Goal: Check status: Check status

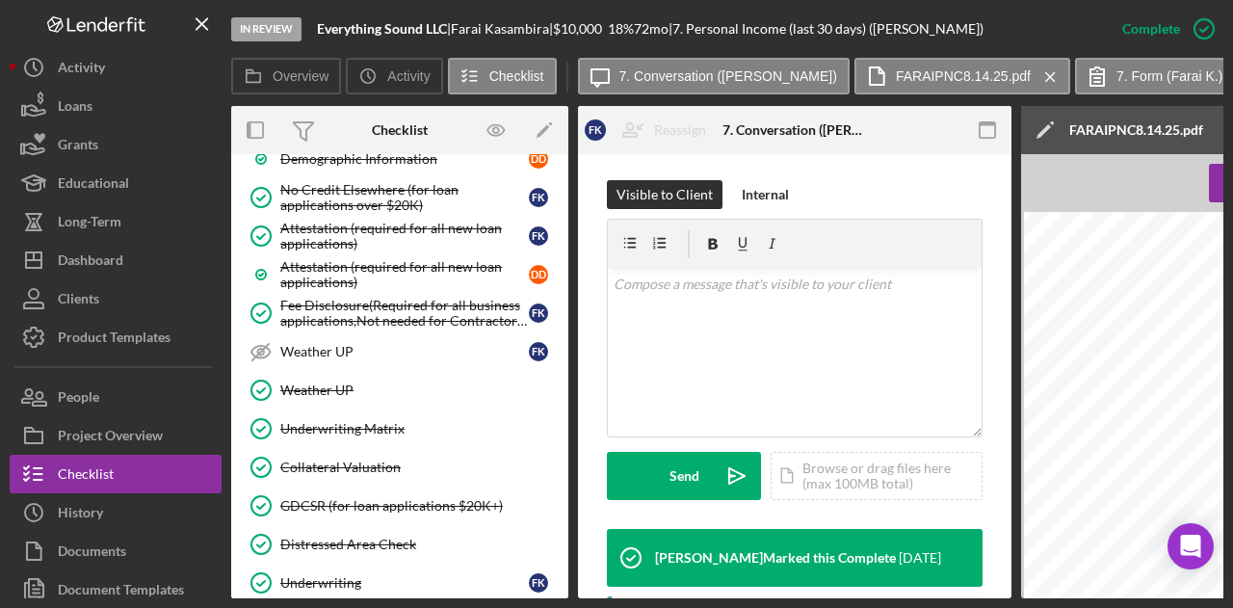
scroll to position [1213, 0]
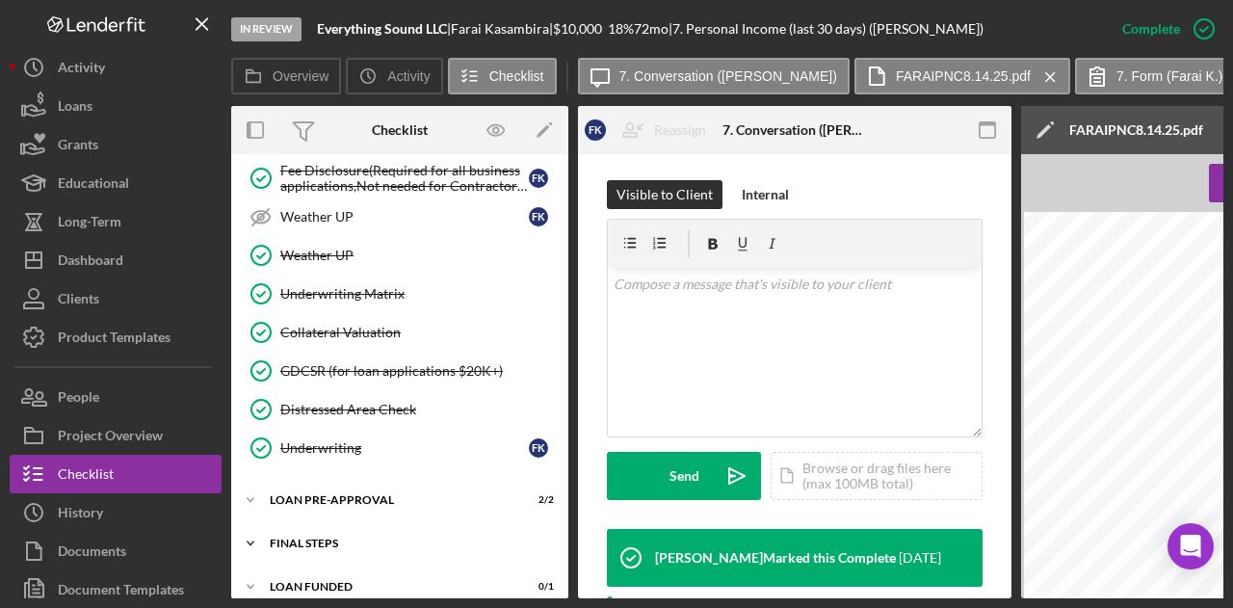
click at [327, 537] on div "FINAL STEPS" at bounding box center [407, 543] width 274 height 12
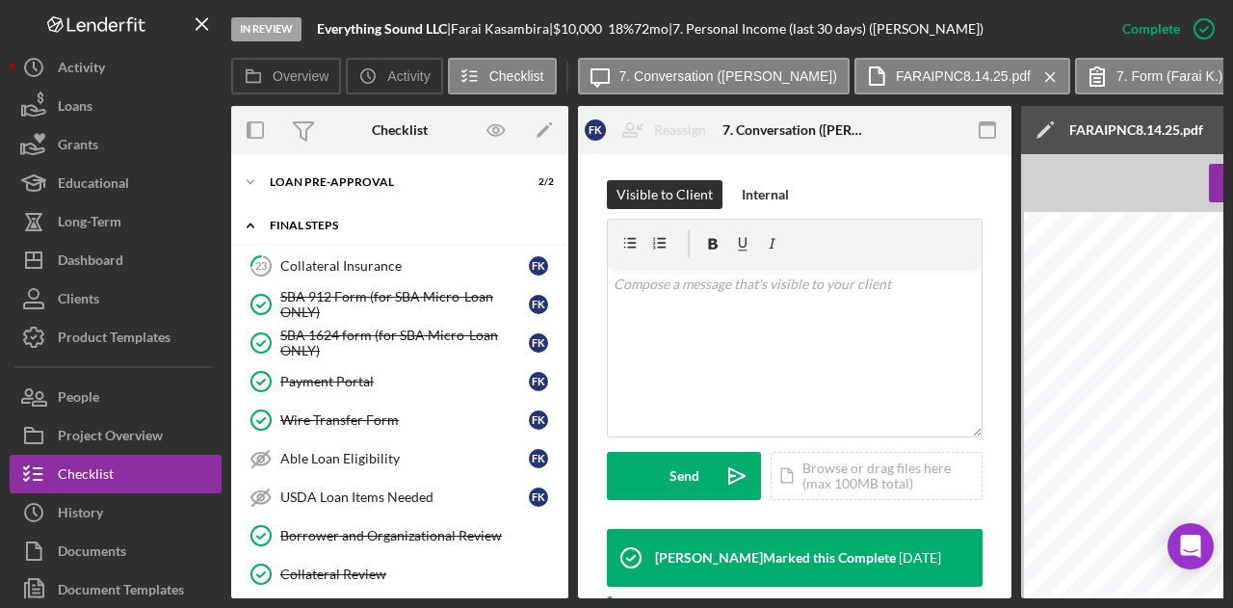
scroll to position [1569, 0]
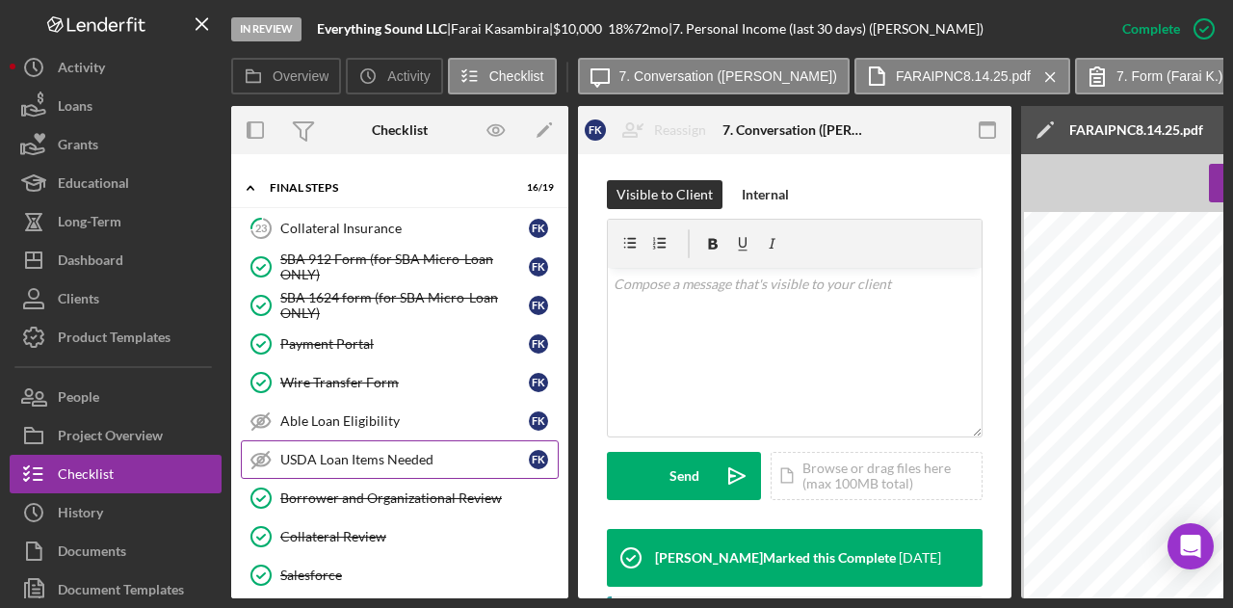
click at [354, 444] on link "USDA Loan Items Needed USDA Loan Items Needed F K" at bounding box center [400, 459] width 318 height 39
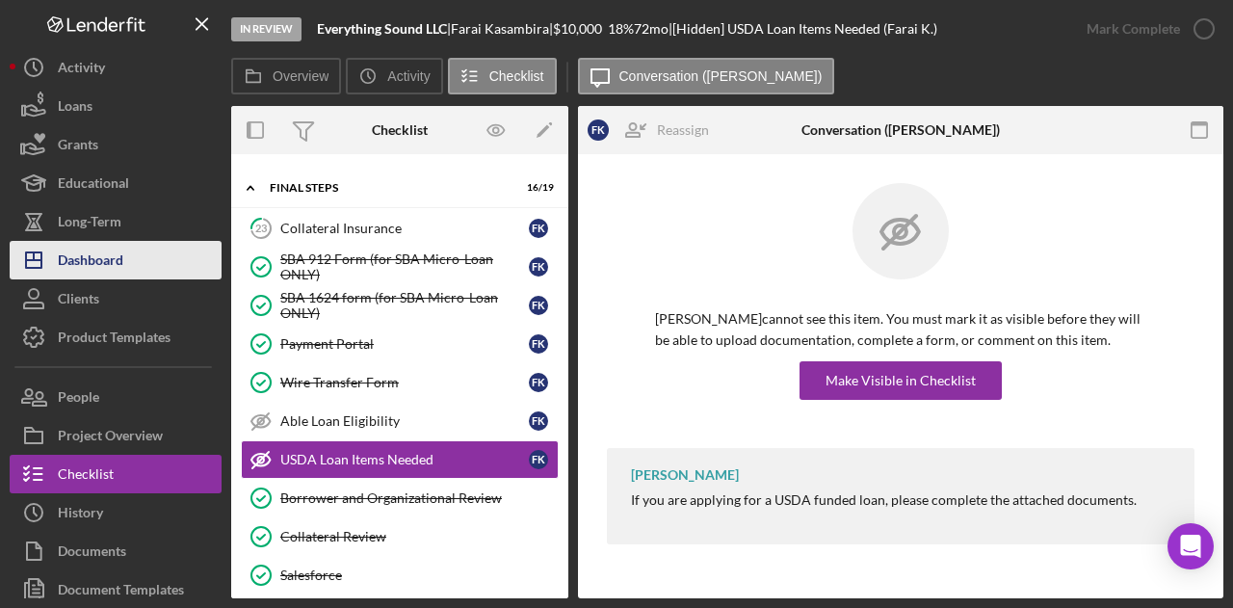
click at [96, 265] on div "Dashboard" at bounding box center [90, 262] width 65 height 43
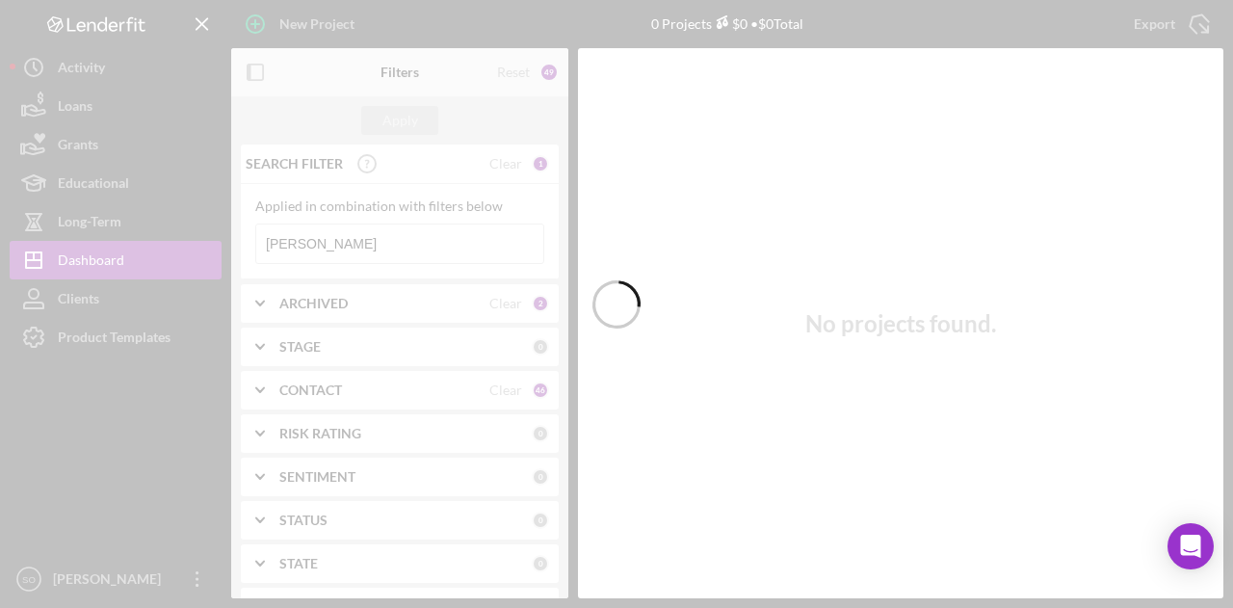
click at [383, 239] on div at bounding box center [616, 304] width 1233 height 608
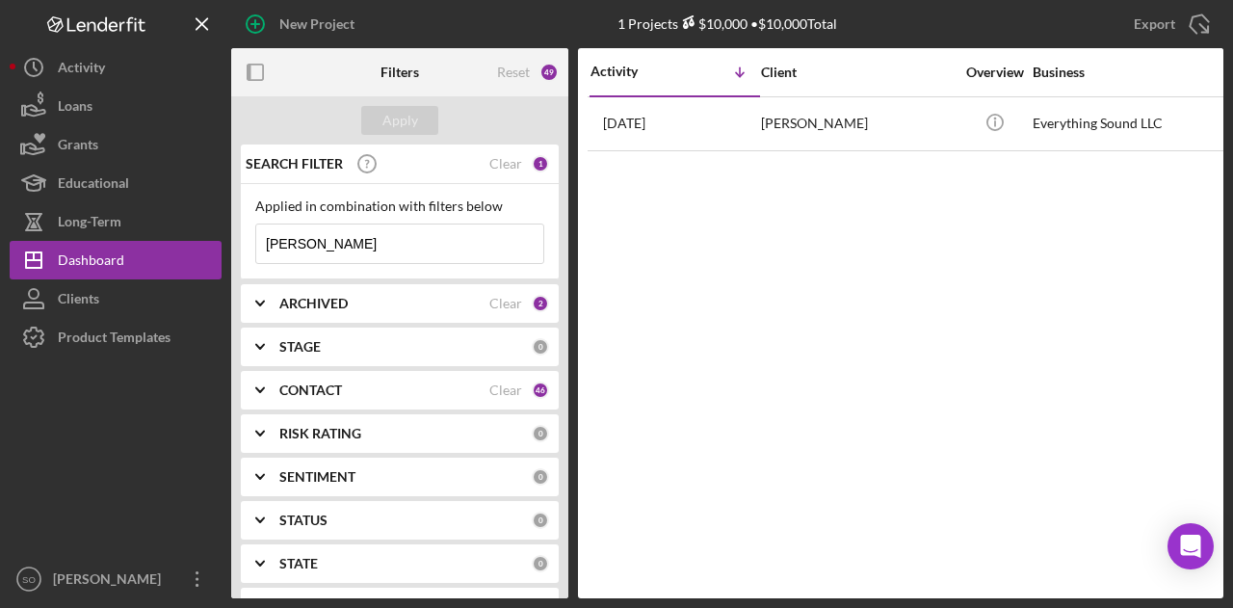
click at [401, 244] on input "Farai Kasambira" at bounding box center [399, 243] width 287 height 39
type input "F"
type input "holder"
click at [397, 128] on div "Apply" at bounding box center [400, 120] width 36 height 29
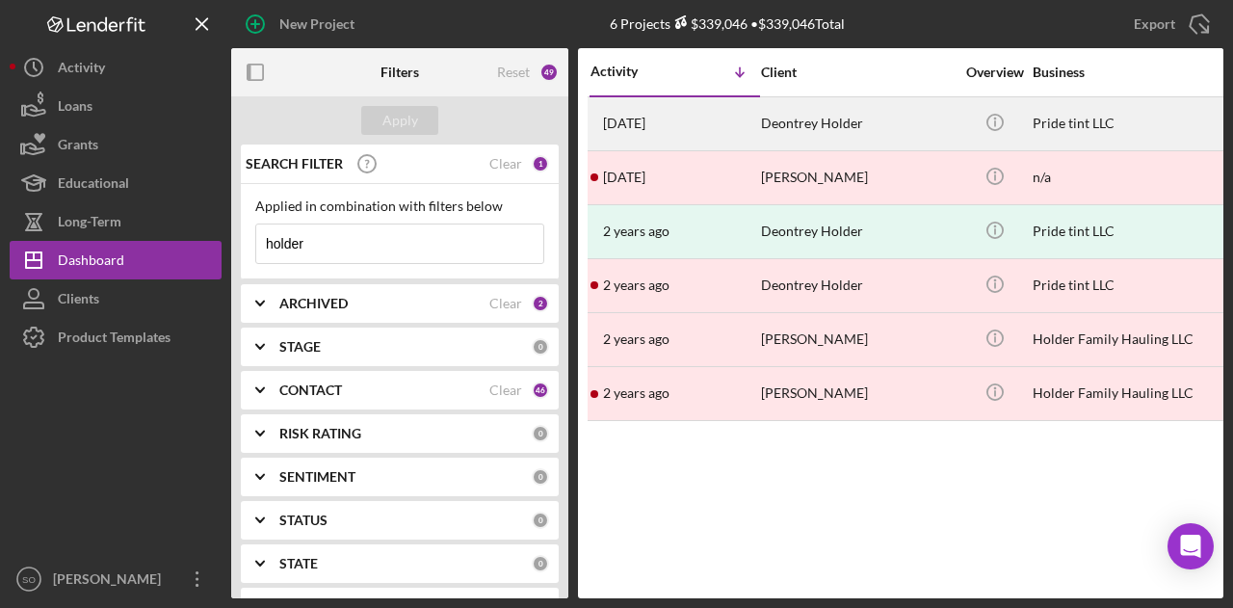
click at [818, 120] on div "Deontrey Holder" at bounding box center [857, 123] width 193 height 51
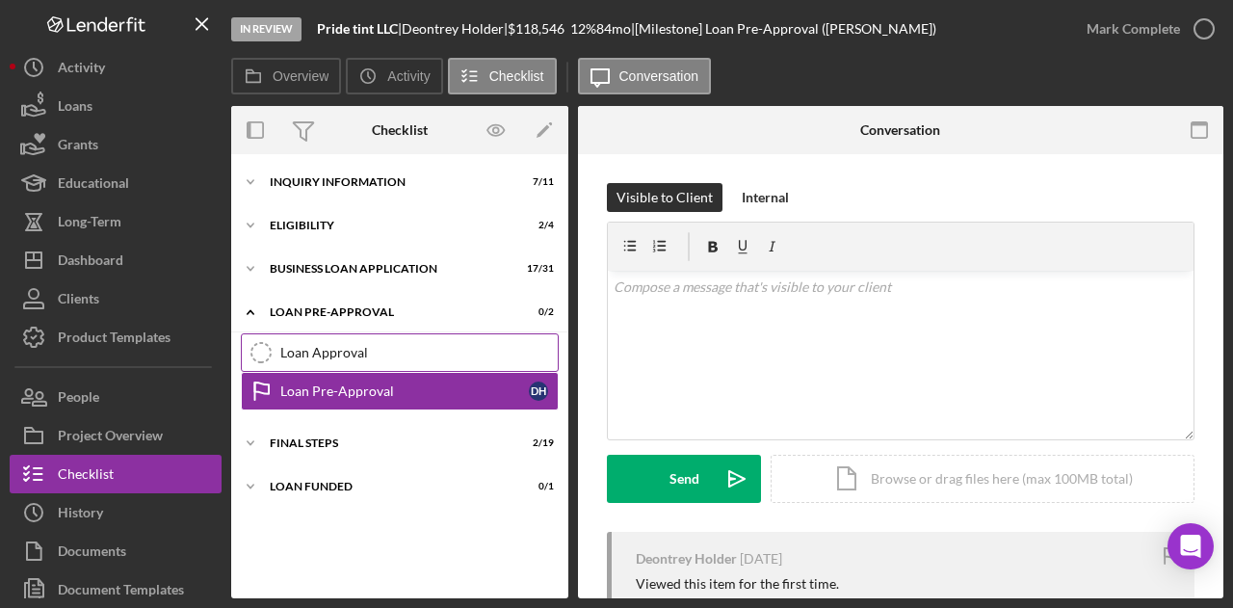
click at [335, 360] on link "Loan Approval Loan Approval" at bounding box center [400, 352] width 318 height 39
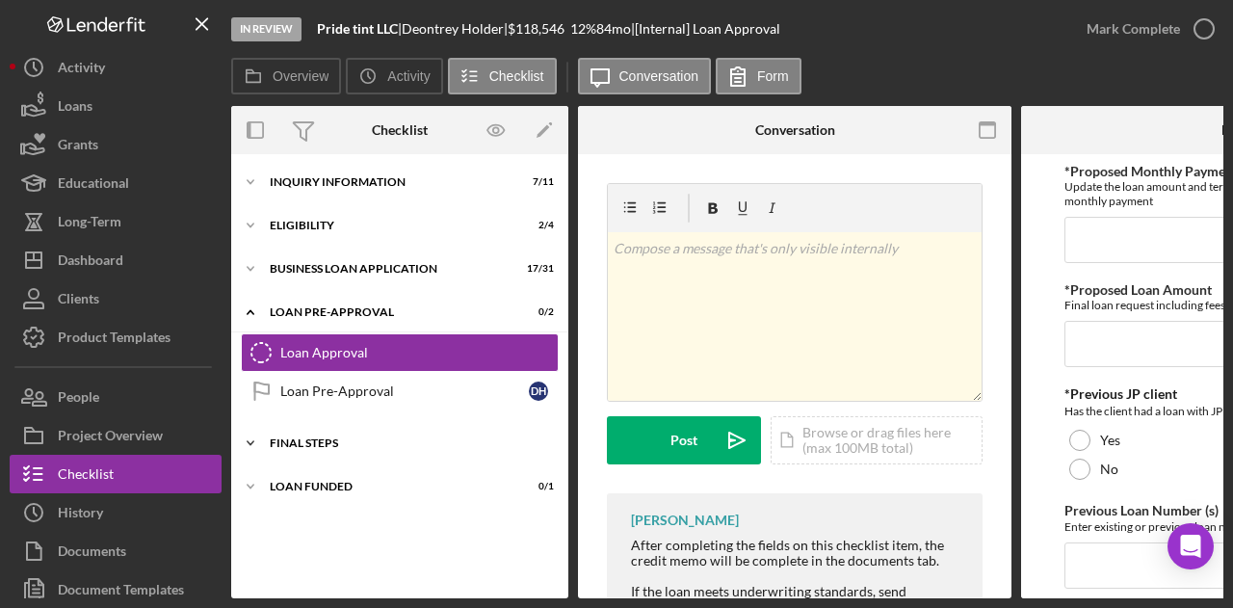
click at [416, 446] on div "FINAL STEPS" at bounding box center [407, 443] width 274 height 12
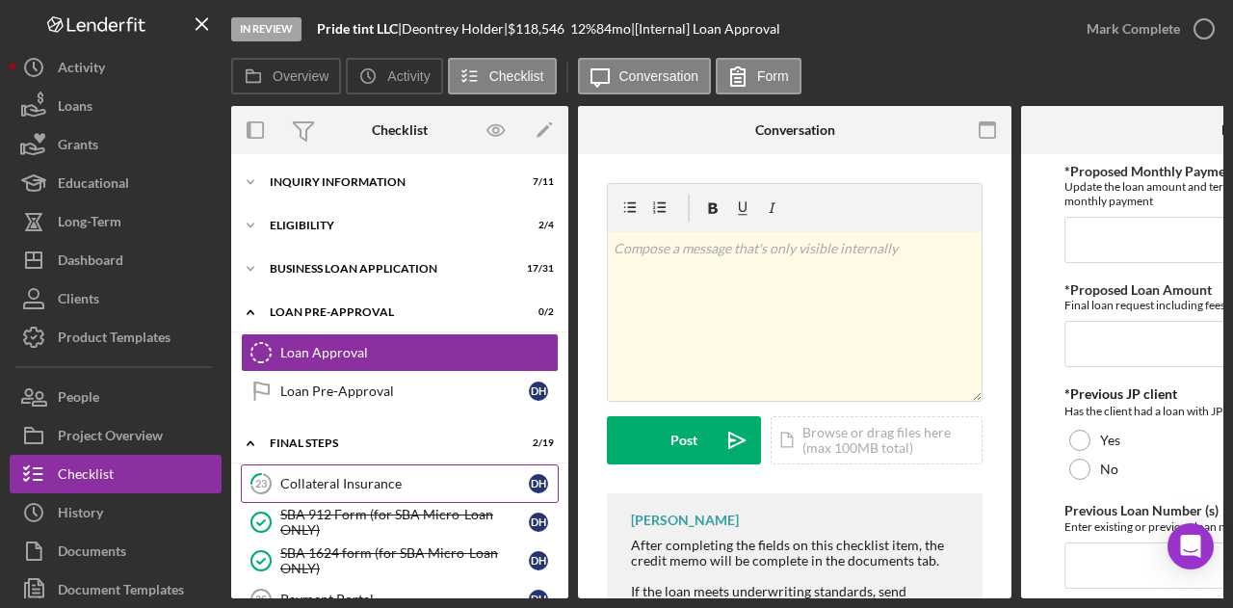
click at [373, 479] on div "Collateral Insurance" at bounding box center [404, 483] width 248 height 15
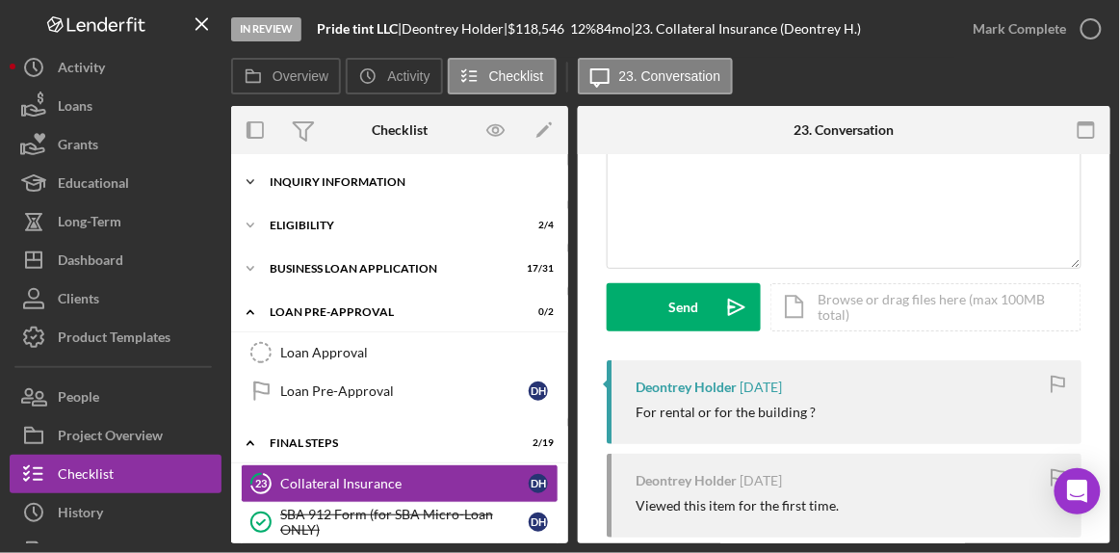
click at [422, 184] on div "INQUIRY INFORMATION" at bounding box center [407, 182] width 274 height 12
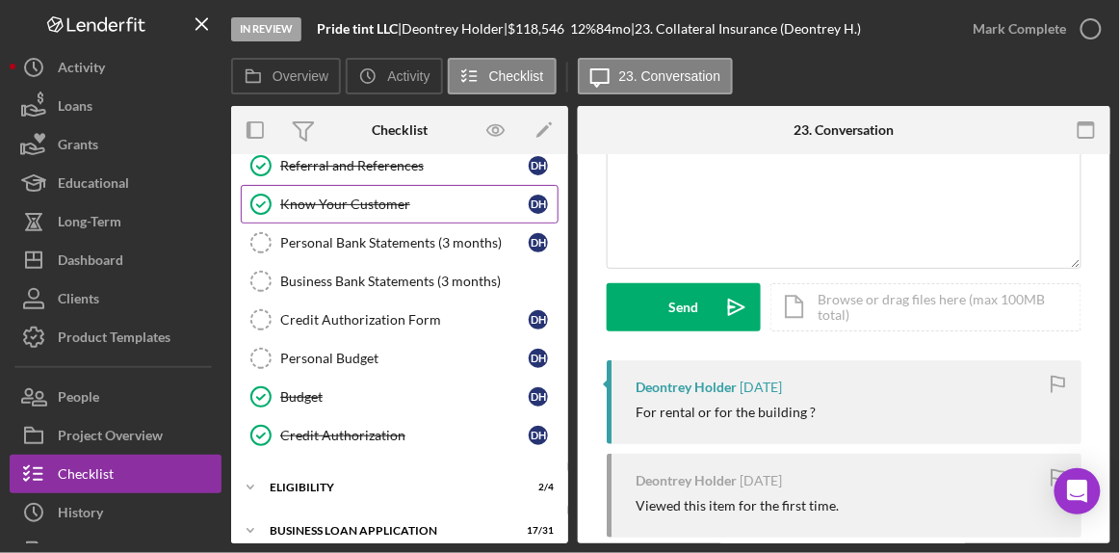
scroll to position [180, 0]
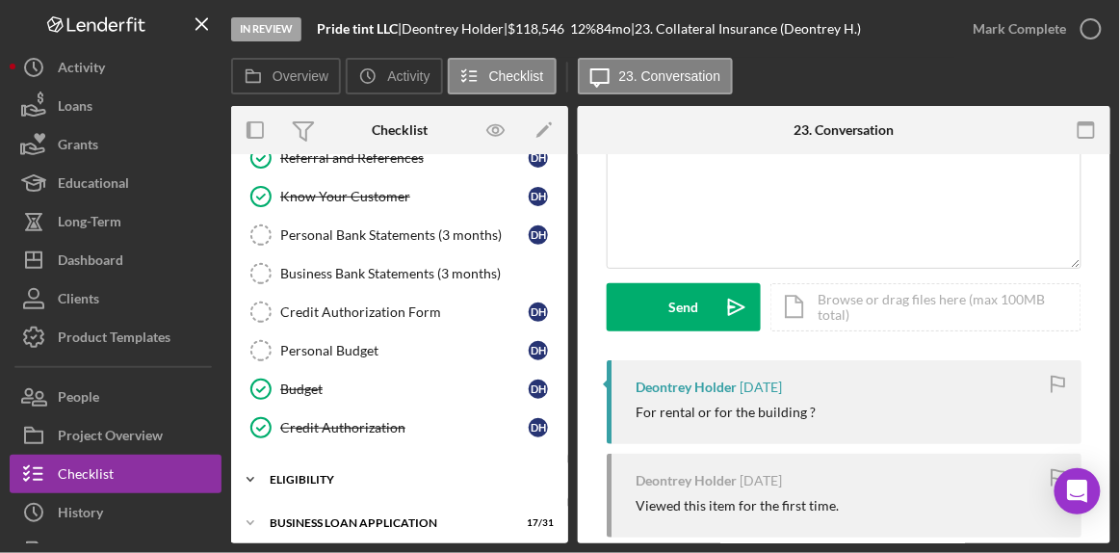
click at [304, 474] on div "ELIGIBILITY" at bounding box center [407, 480] width 274 height 12
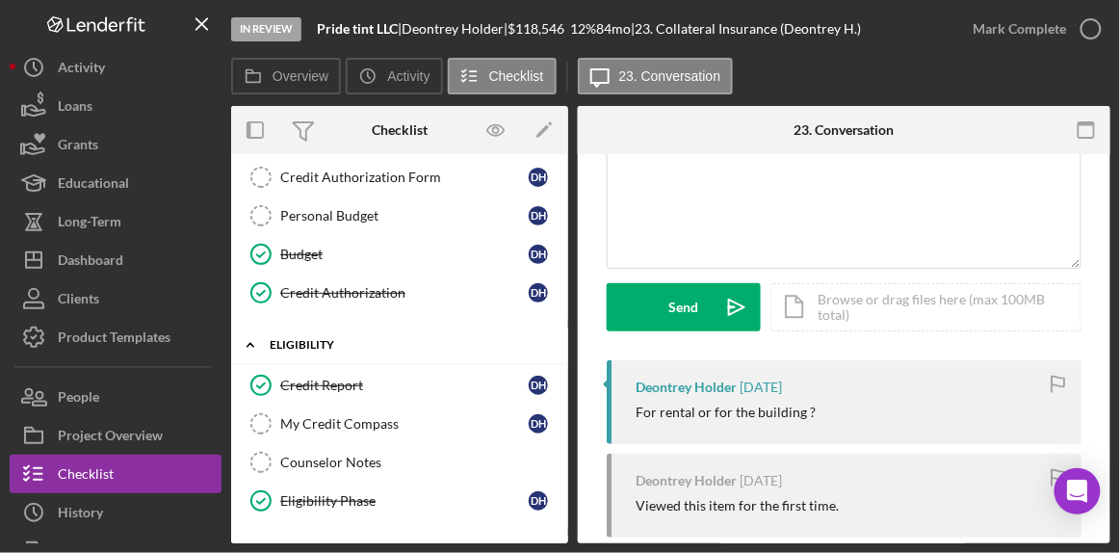
scroll to position [343, 0]
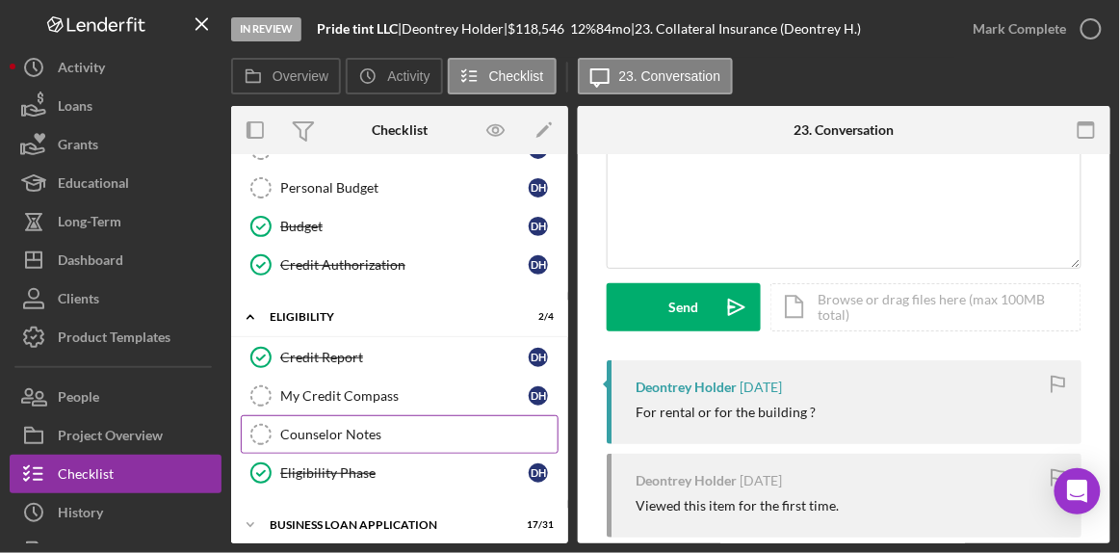
click at [313, 432] on link "Counselor Notes Counselor Notes" at bounding box center [400, 434] width 318 height 39
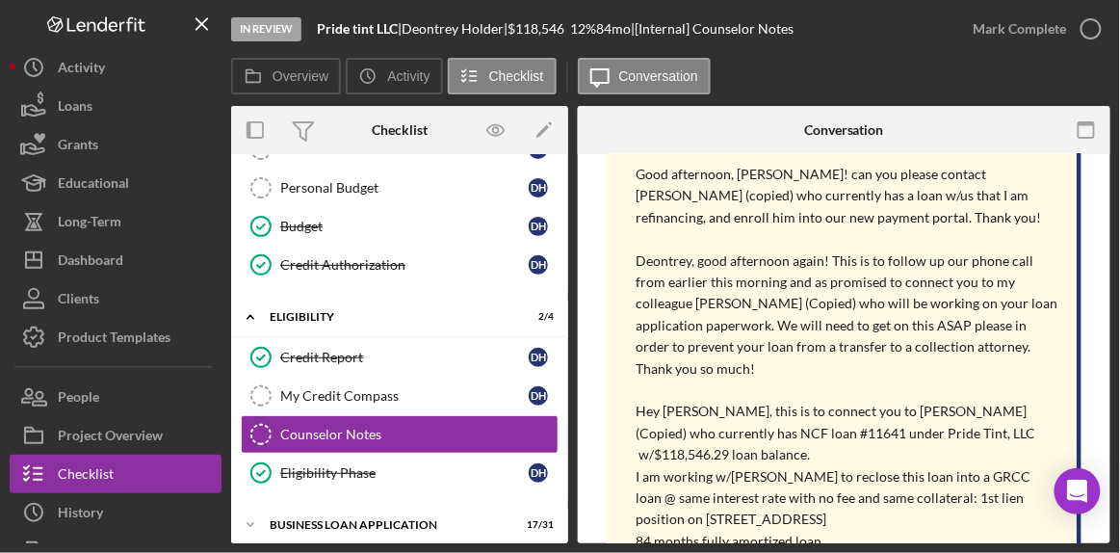
scroll to position [403, 0]
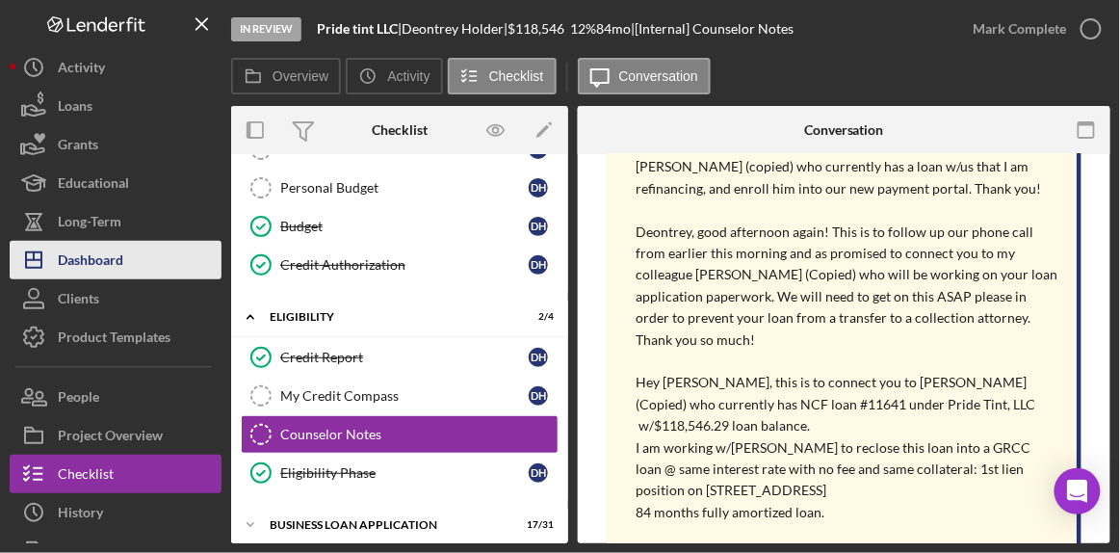
click at [76, 253] on div "Dashboard" at bounding box center [90, 262] width 65 height 43
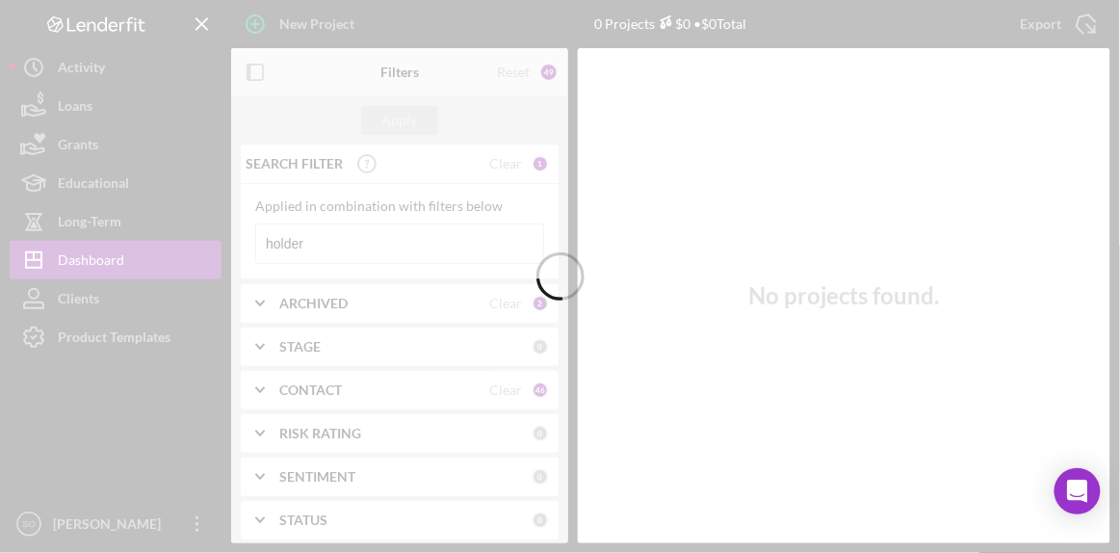
click at [388, 249] on div at bounding box center [560, 276] width 1120 height 553
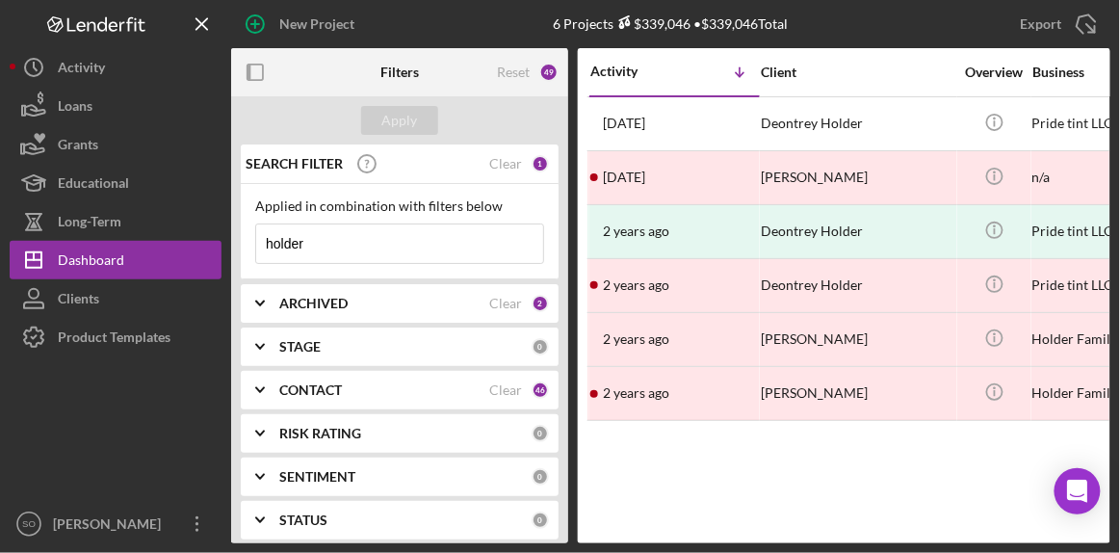
click at [377, 236] on input "holder" at bounding box center [399, 243] width 287 height 39
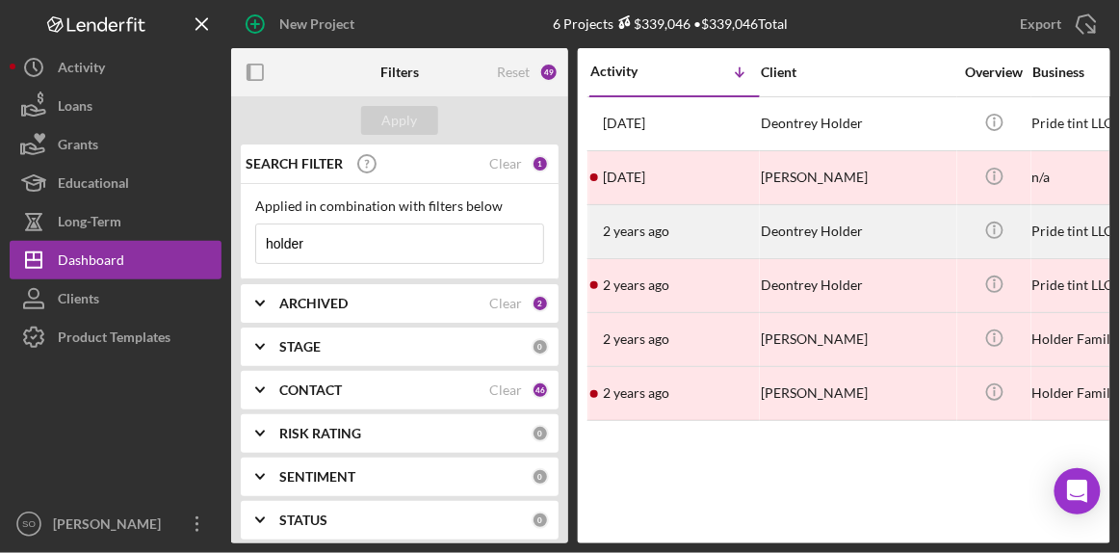
click at [874, 238] on div "Deontrey Holder" at bounding box center [857, 231] width 193 height 51
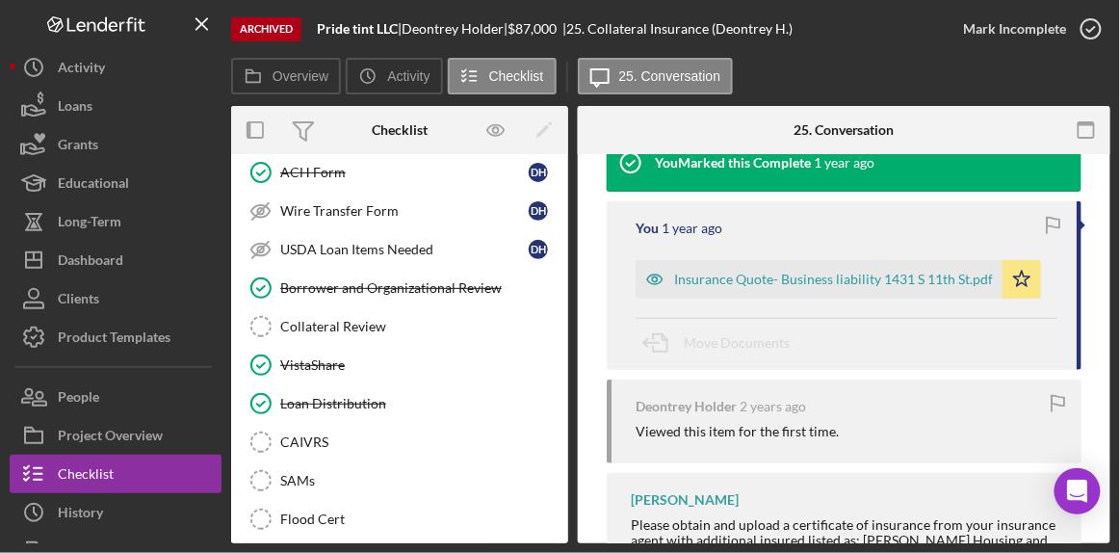
scroll to position [358, 0]
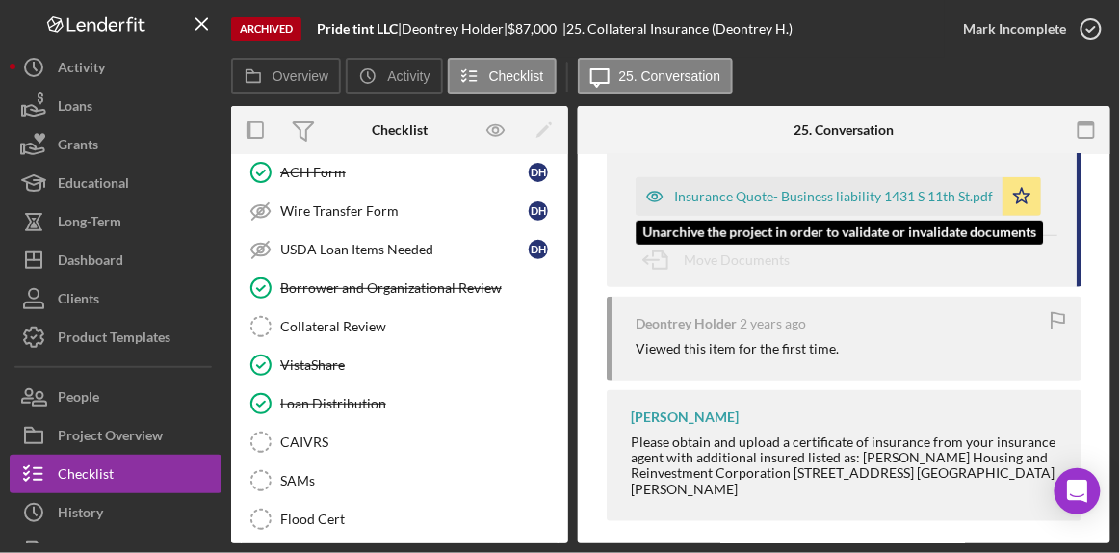
click at [863, 204] on div "Insurance Quote- Business liability 1431 S 11th St.pdf" at bounding box center [819, 196] width 367 height 39
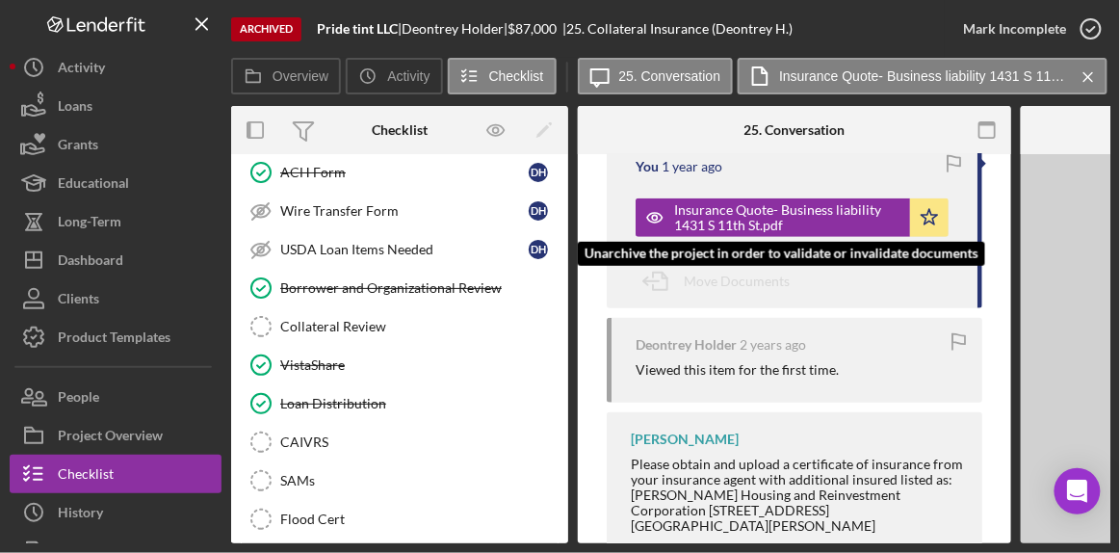
scroll to position [378, 0]
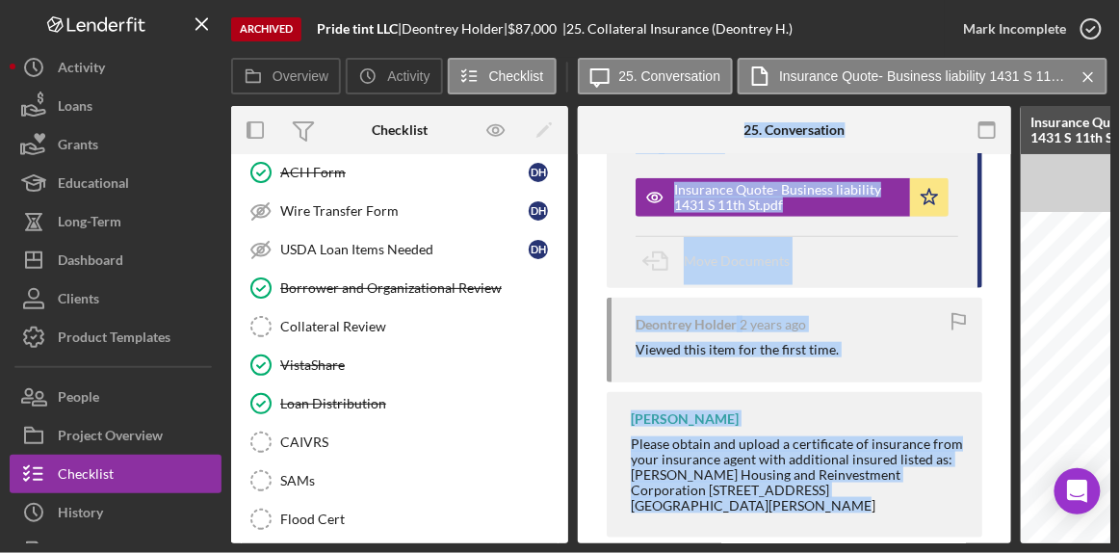
drag, startPoint x: 571, startPoint y: 536, endPoint x: 750, endPoint y: 533, distance: 179.1
click at [750, 533] on div "Overview Internal Workflow Stage Done Icon/Dropdown Arrow Icon/Archived Archive…" at bounding box center [670, 324] width 879 height 437
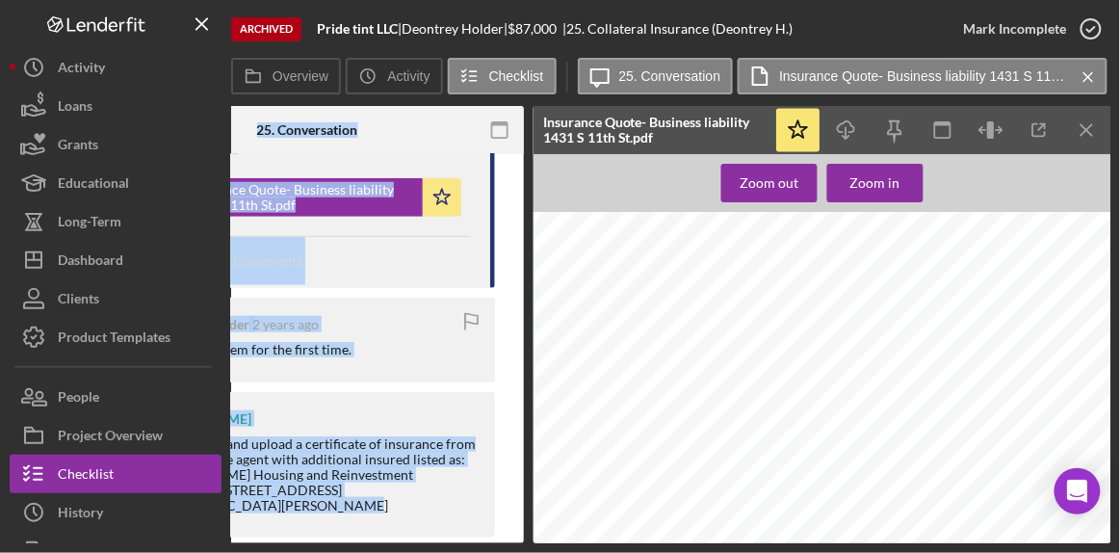
scroll to position [343, 0]
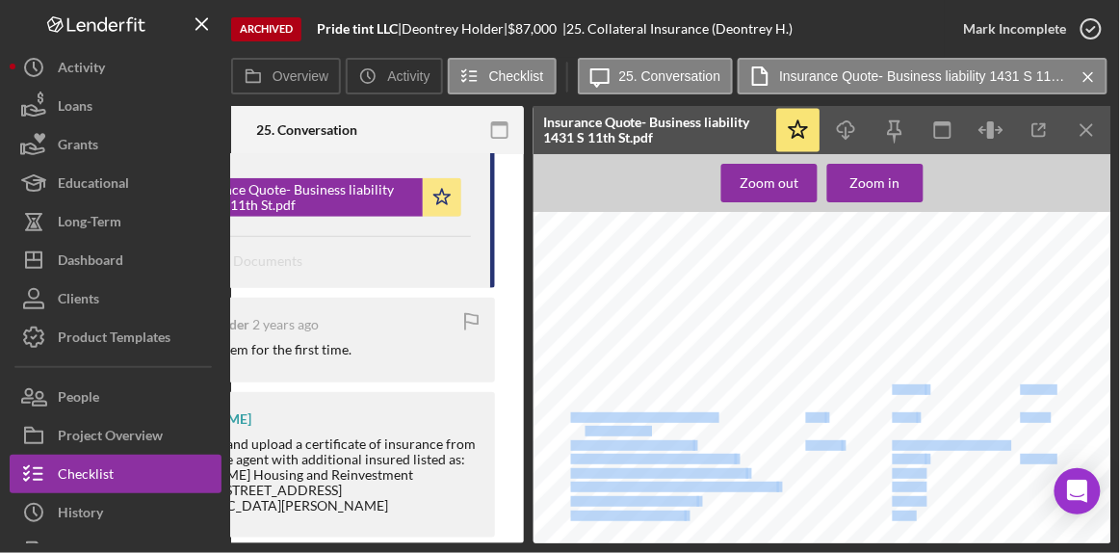
drag, startPoint x: 893, startPoint y: 389, endPoint x: 928, endPoint y: 388, distance: 35.6
click at [928, 388] on div "Page 1 of 4 1009184 2002 152396 202 03-17-2021 State Farm Fire and Casualty Com…" at bounding box center [827, 250] width 589 height 763
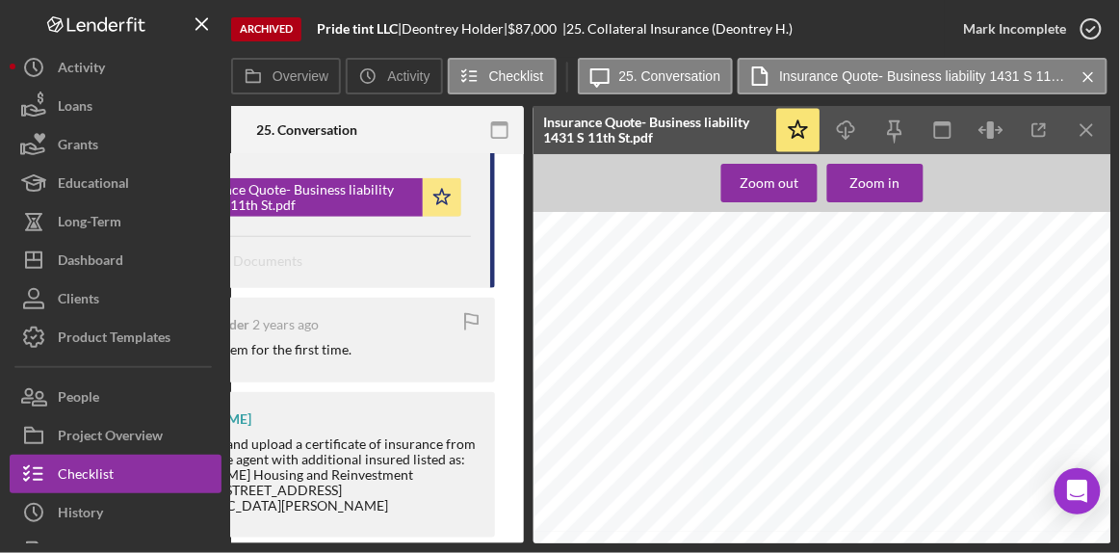
scroll to position [446, 0]
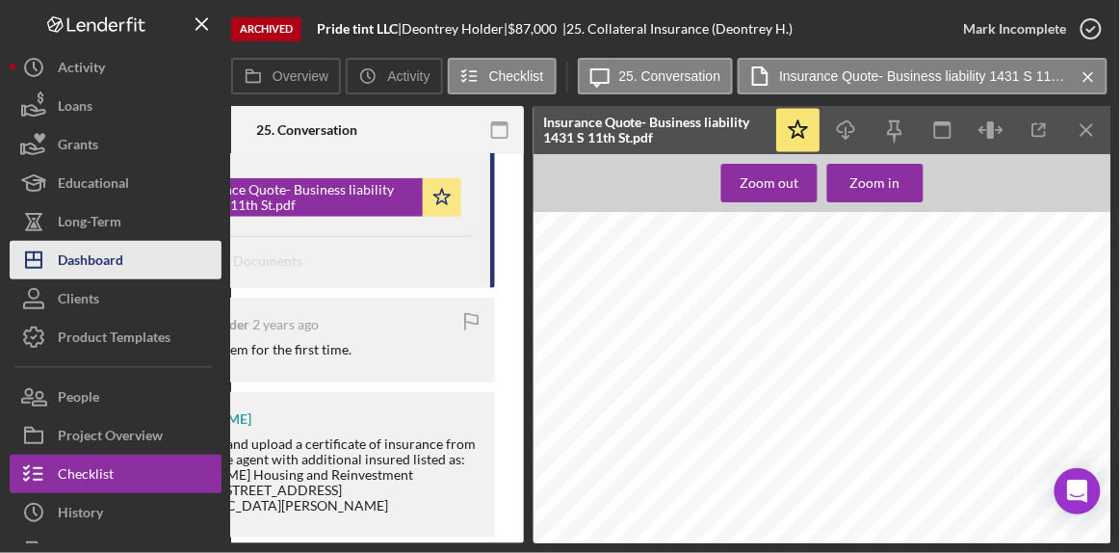
click at [115, 252] on div "Dashboard" at bounding box center [90, 262] width 65 height 43
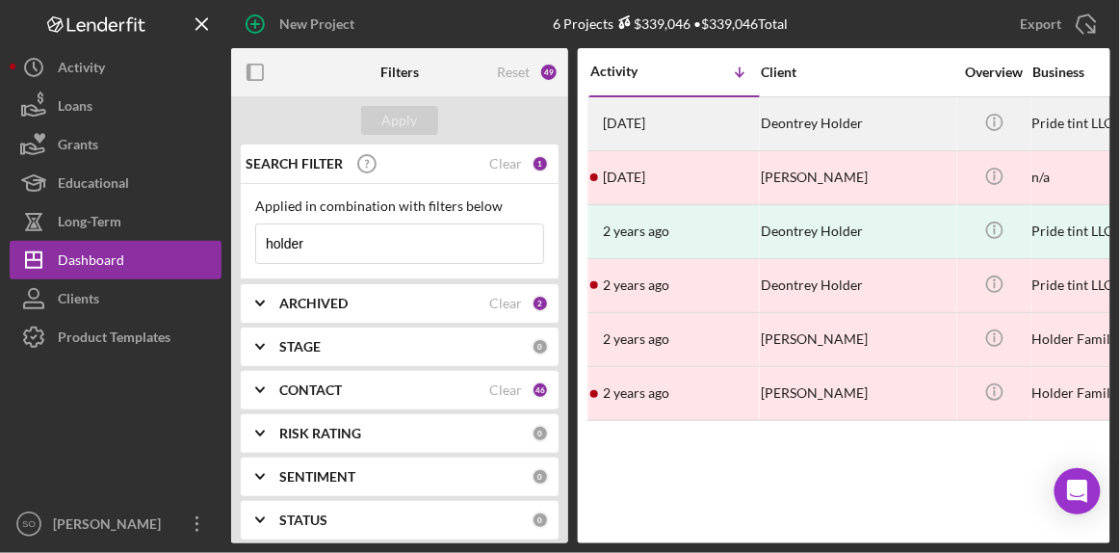
click at [808, 121] on div "Deontrey Holder" at bounding box center [857, 123] width 193 height 51
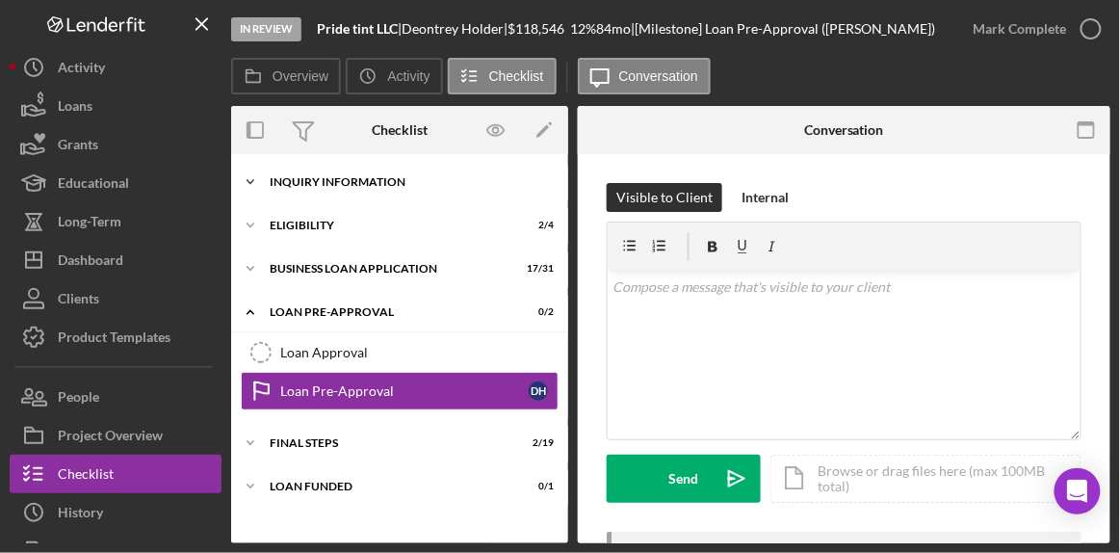
click at [348, 178] on div "INQUIRY INFORMATION" at bounding box center [407, 182] width 274 height 12
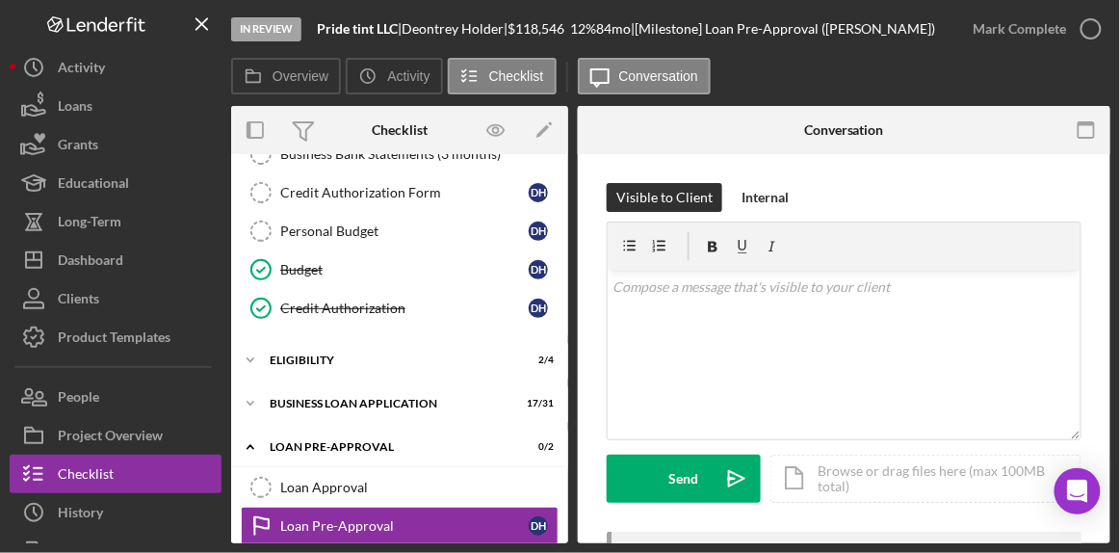
scroll to position [359, 0]
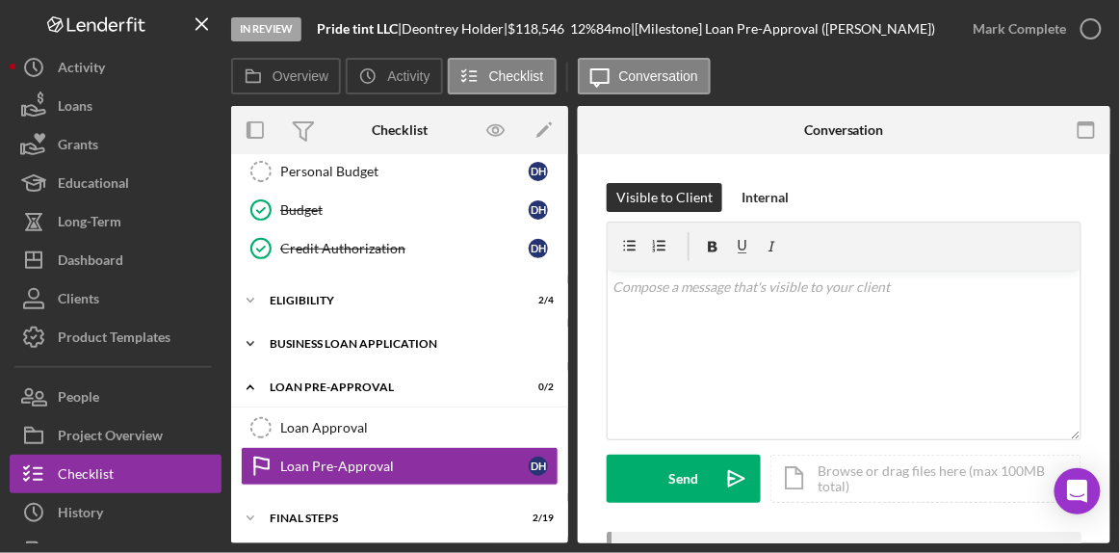
click at [351, 339] on div "BUSINESS LOAN APPLICATION" at bounding box center [407, 344] width 274 height 12
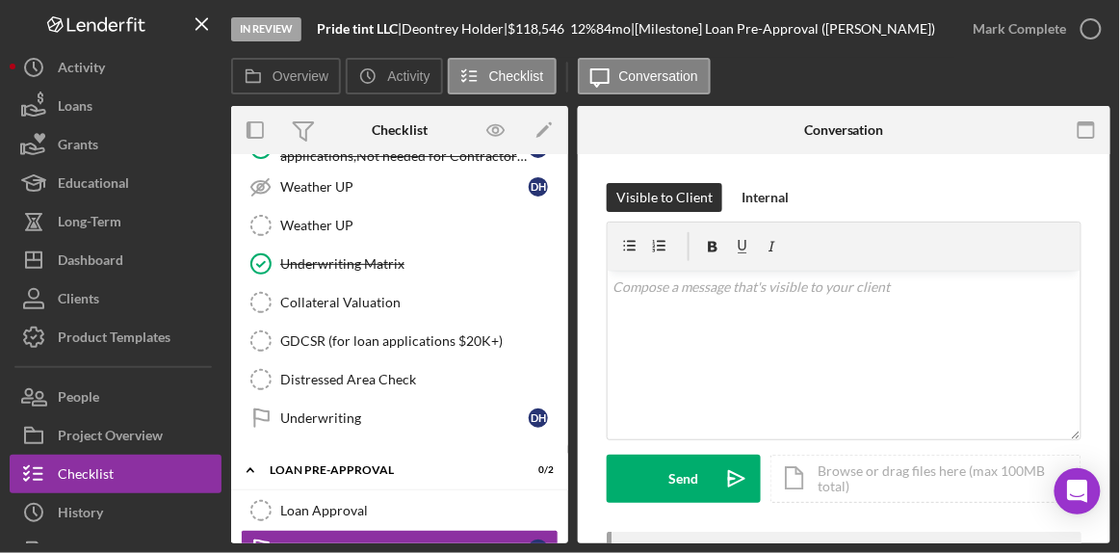
scroll to position [1577, 0]
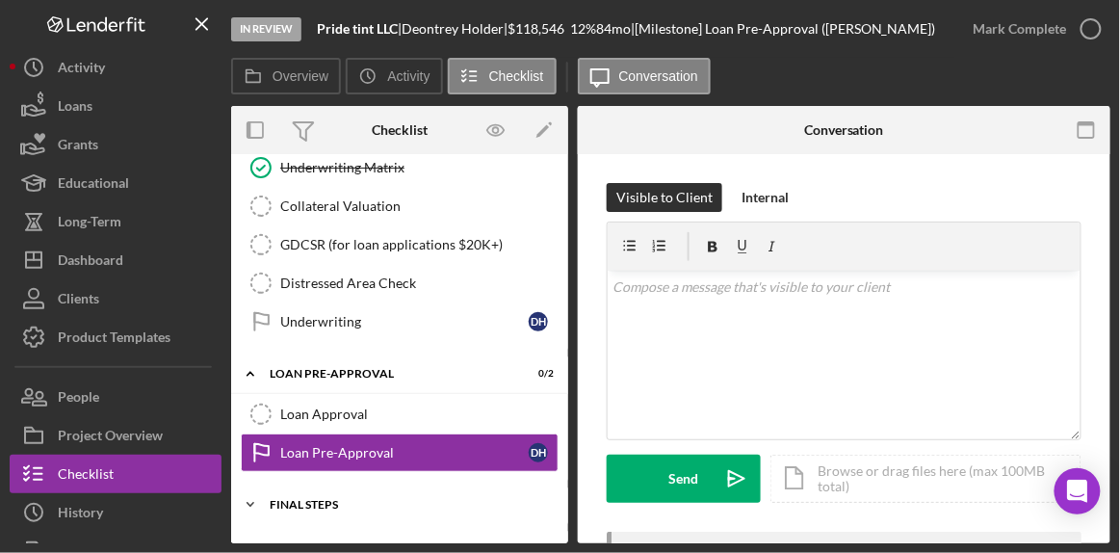
click at [303, 499] on div "FINAL STEPS" at bounding box center [407, 505] width 274 height 12
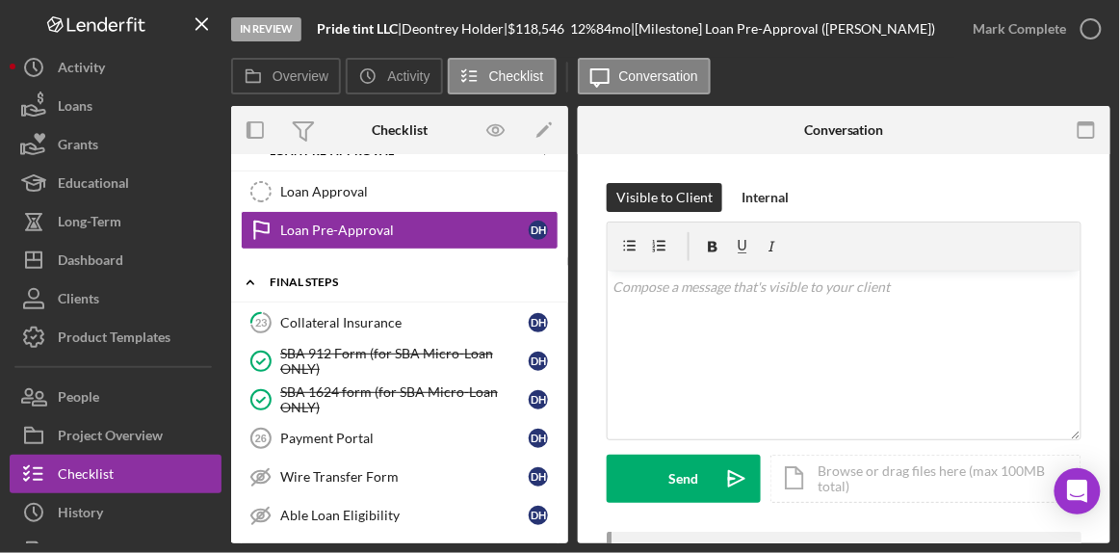
scroll to position [1807, 0]
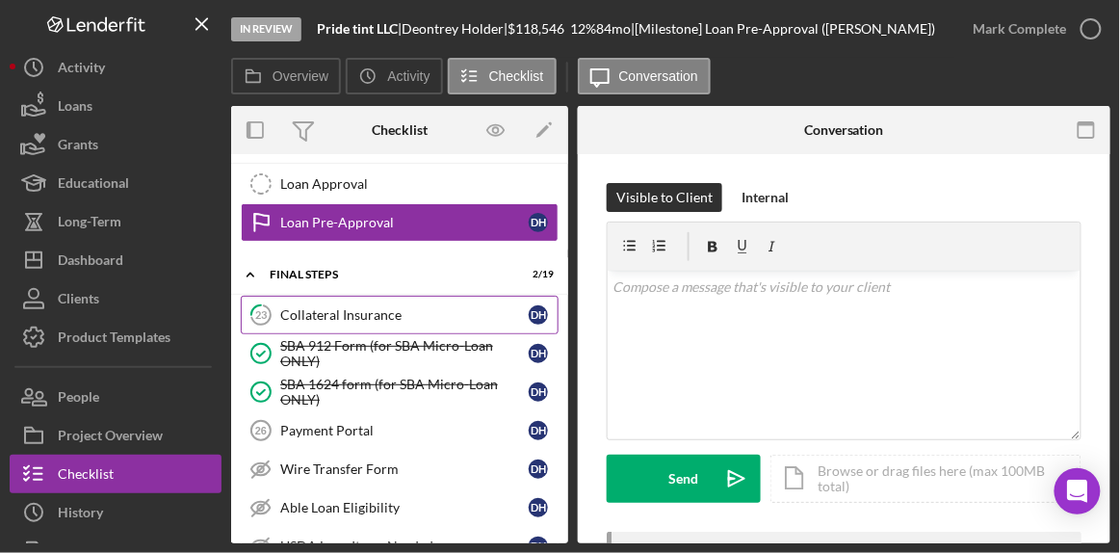
click at [337, 307] on div "Collateral Insurance" at bounding box center [404, 314] width 248 height 15
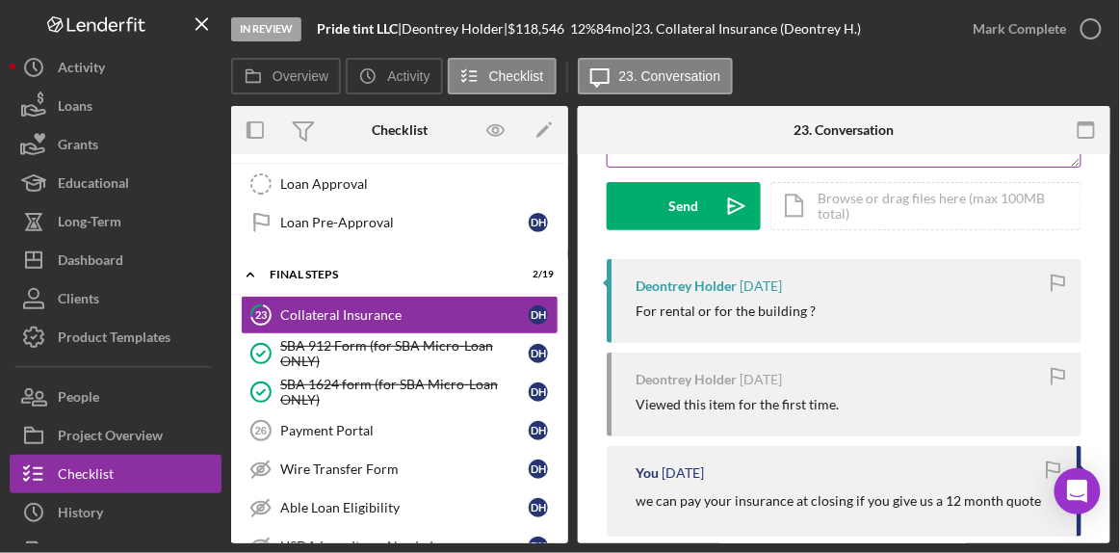
scroll to position [281, 0]
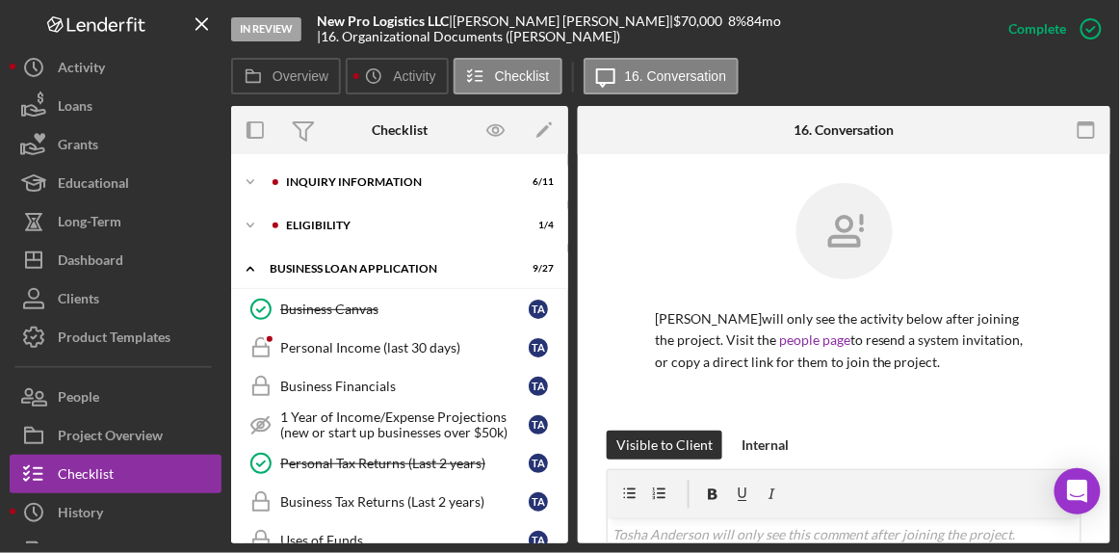
scroll to position [355, 0]
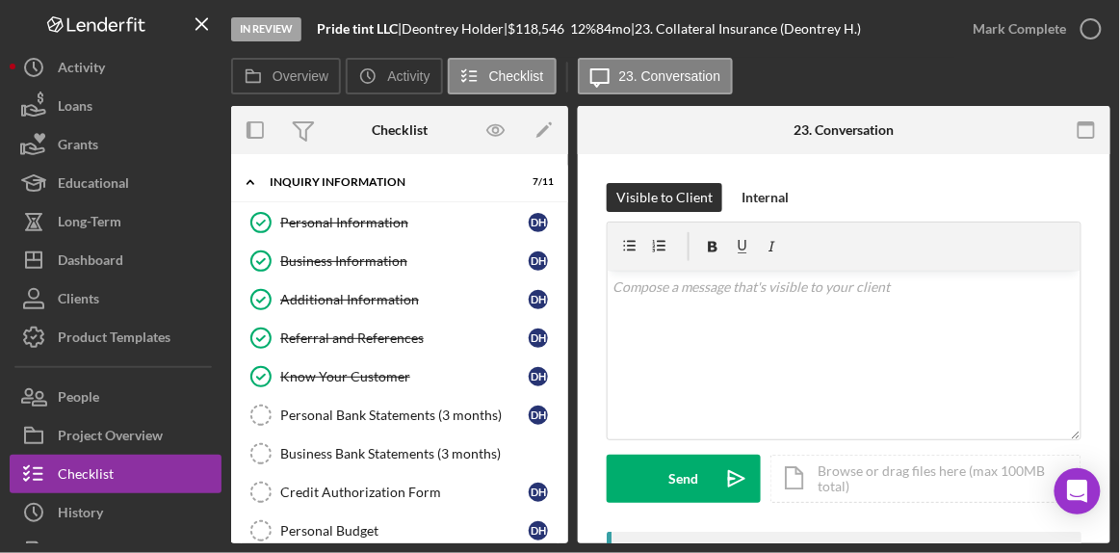
scroll to position [281, 0]
